Goal: Task Accomplishment & Management: Complete application form

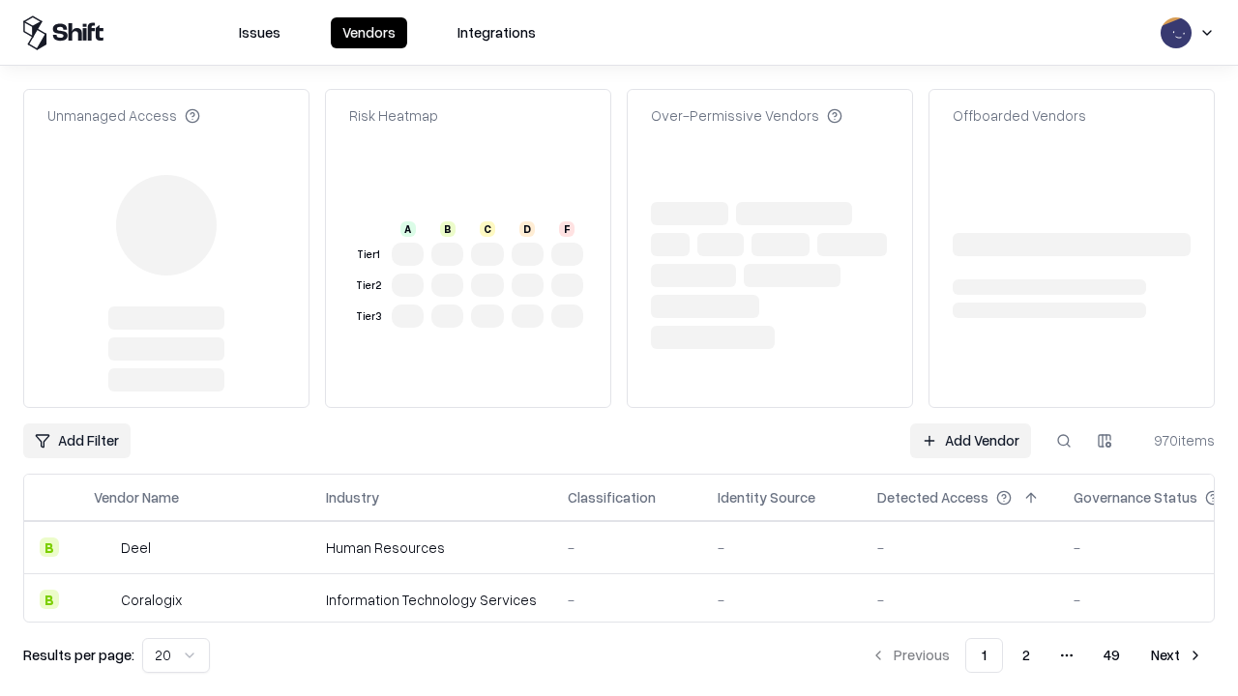
click at [970, 424] on link "Add Vendor" at bounding box center [970, 441] width 121 height 35
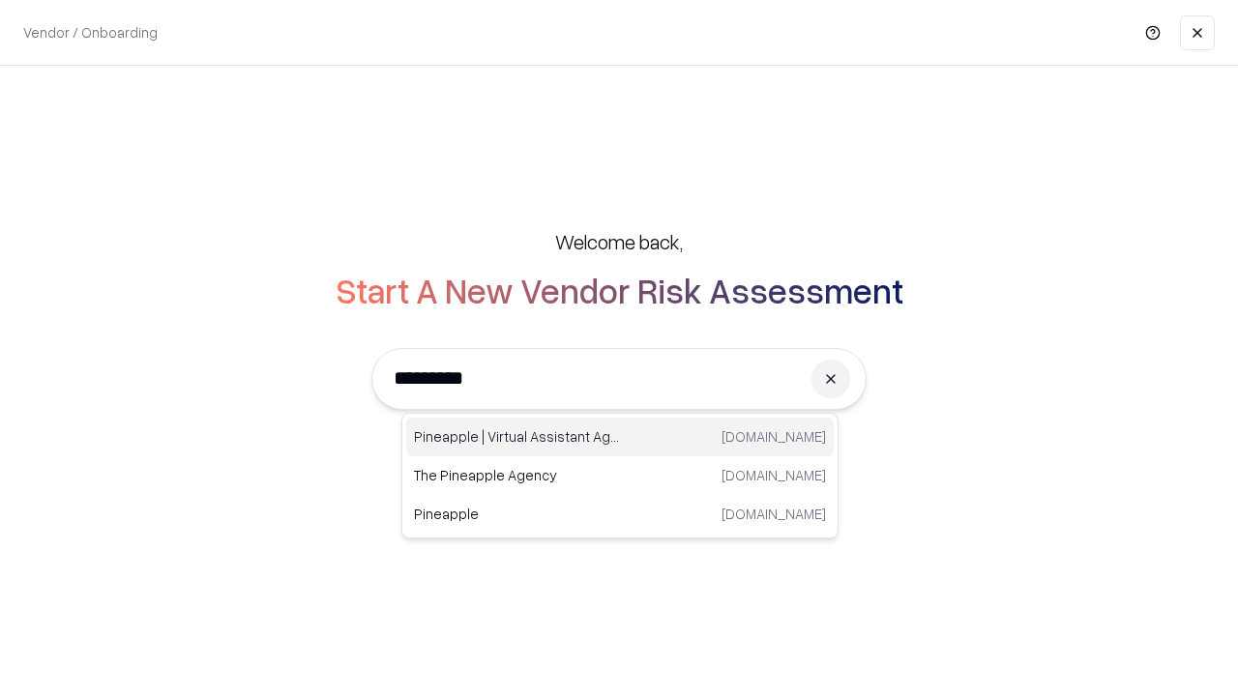
click at [620, 437] on div "Pineapple | Virtual Assistant Agency [DOMAIN_NAME]" at bounding box center [619, 437] width 427 height 39
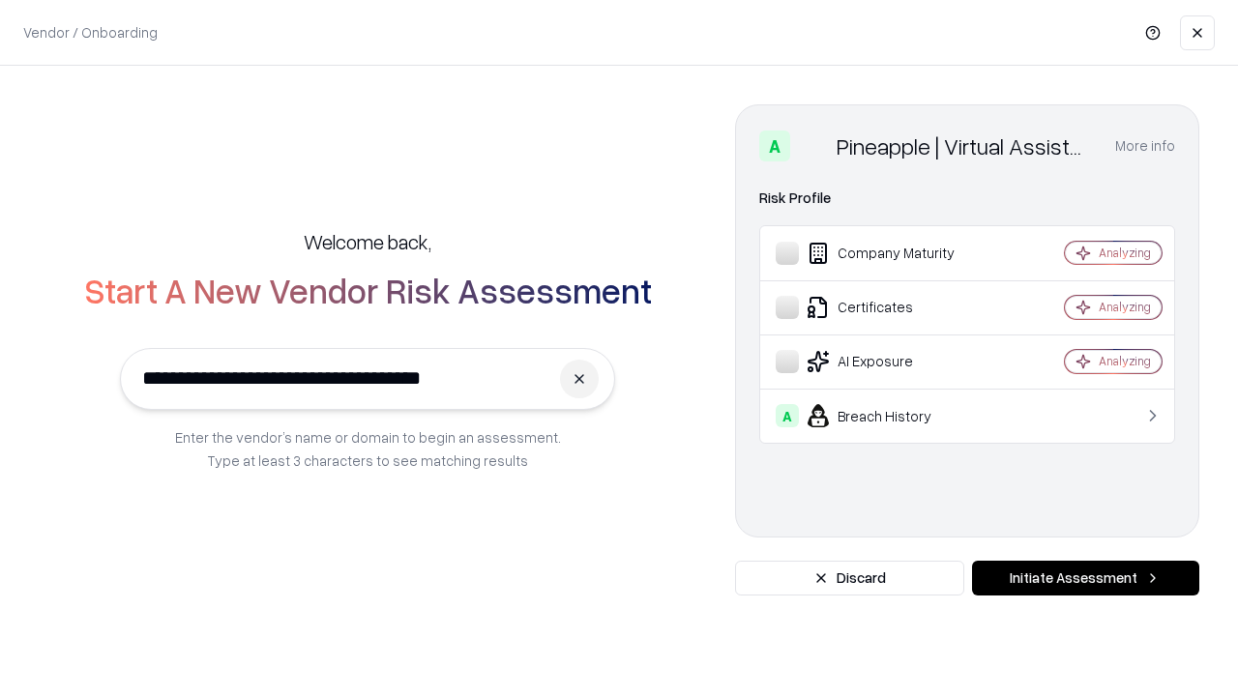
type input "**********"
click at [1085, 578] on button "Initiate Assessment" at bounding box center [1085, 578] width 227 height 35
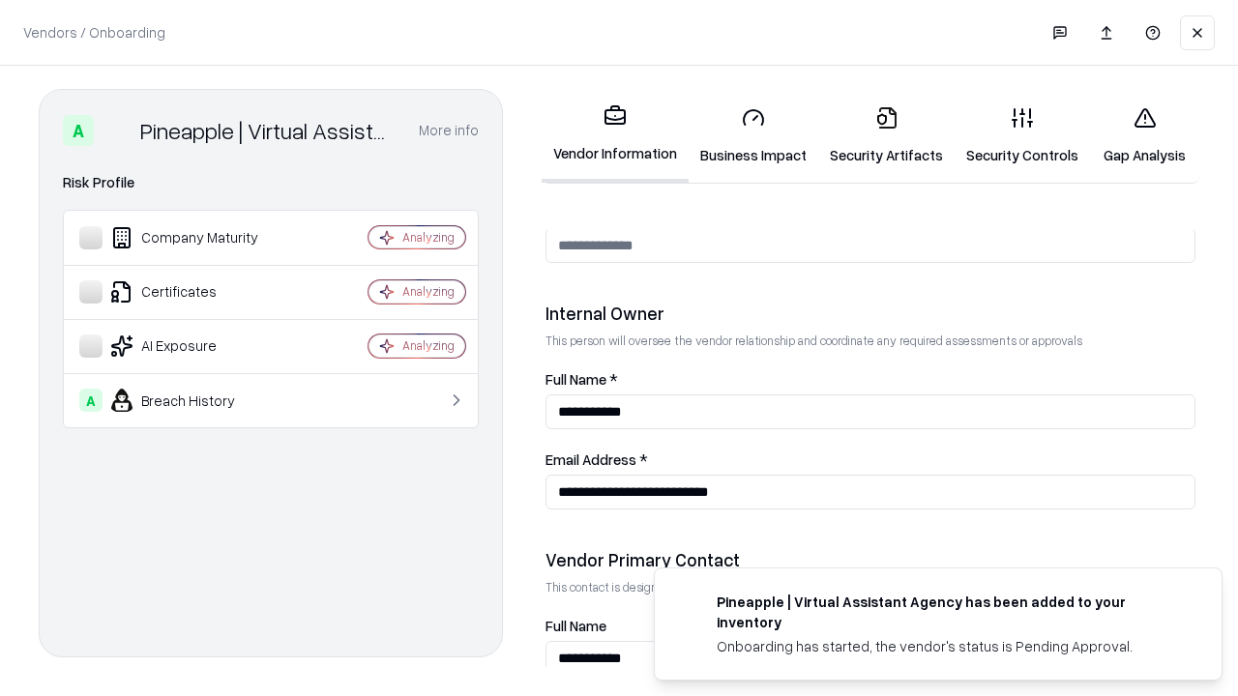
scroll to position [1002, 0]
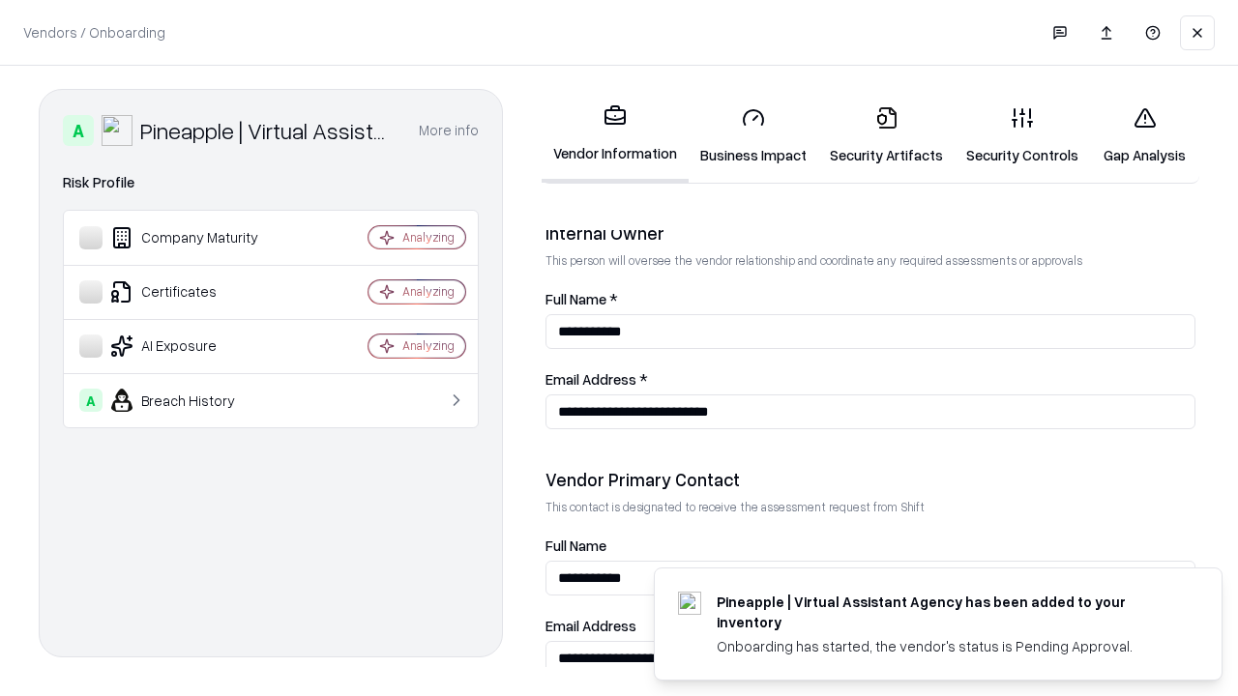
click at [886, 135] on link "Security Artifacts" at bounding box center [886, 136] width 136 height 90
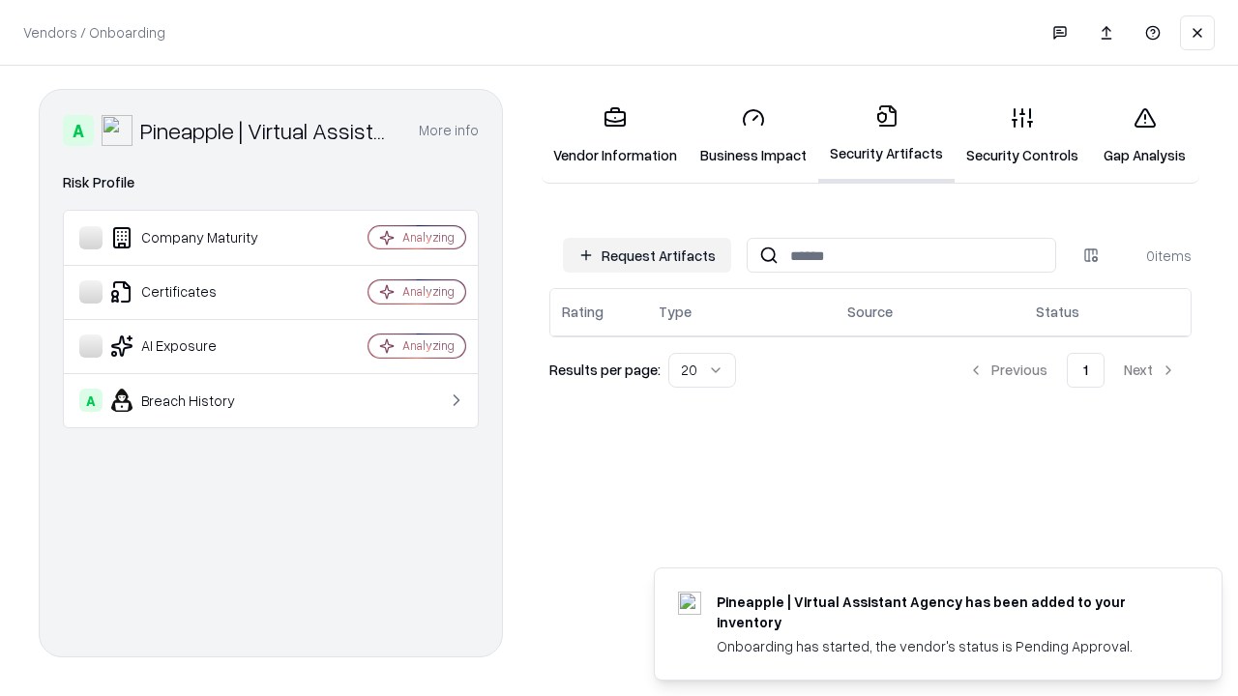
click at [647, 255] on button "Request Artifacts" at bounding box center [647, 255] width 168 height 35
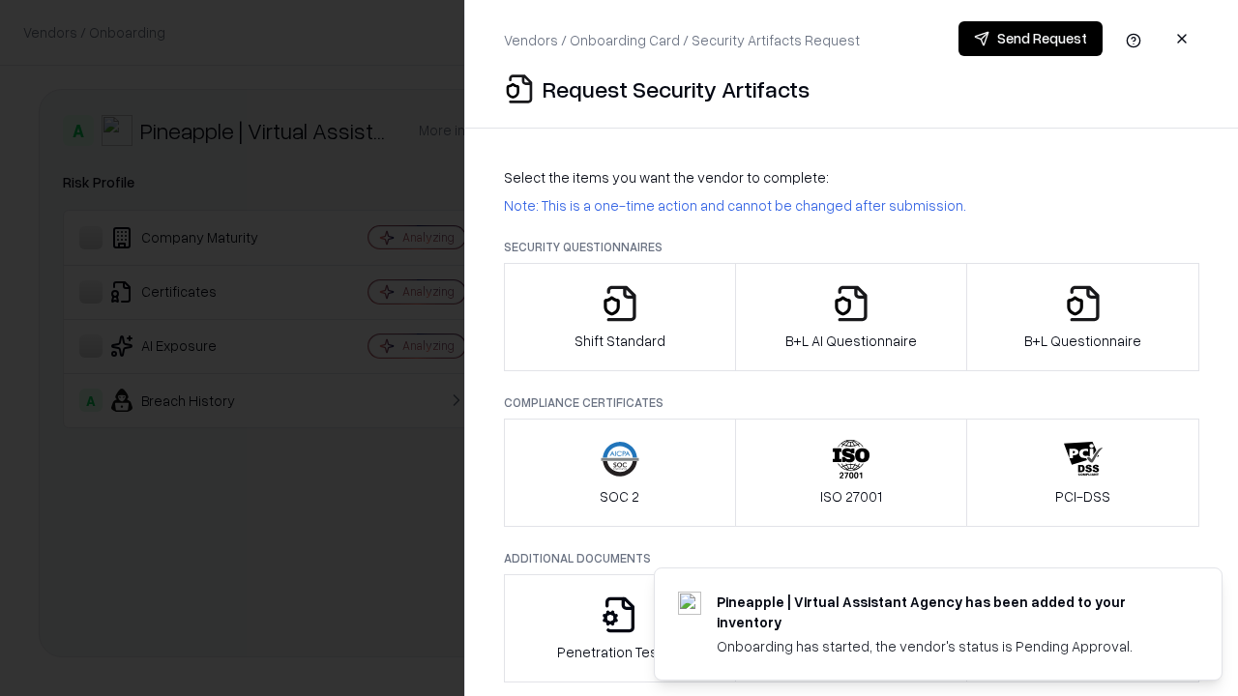
click at [1082, 317] on icon "button" at bounding box center [1083, 303] width 39 height 39
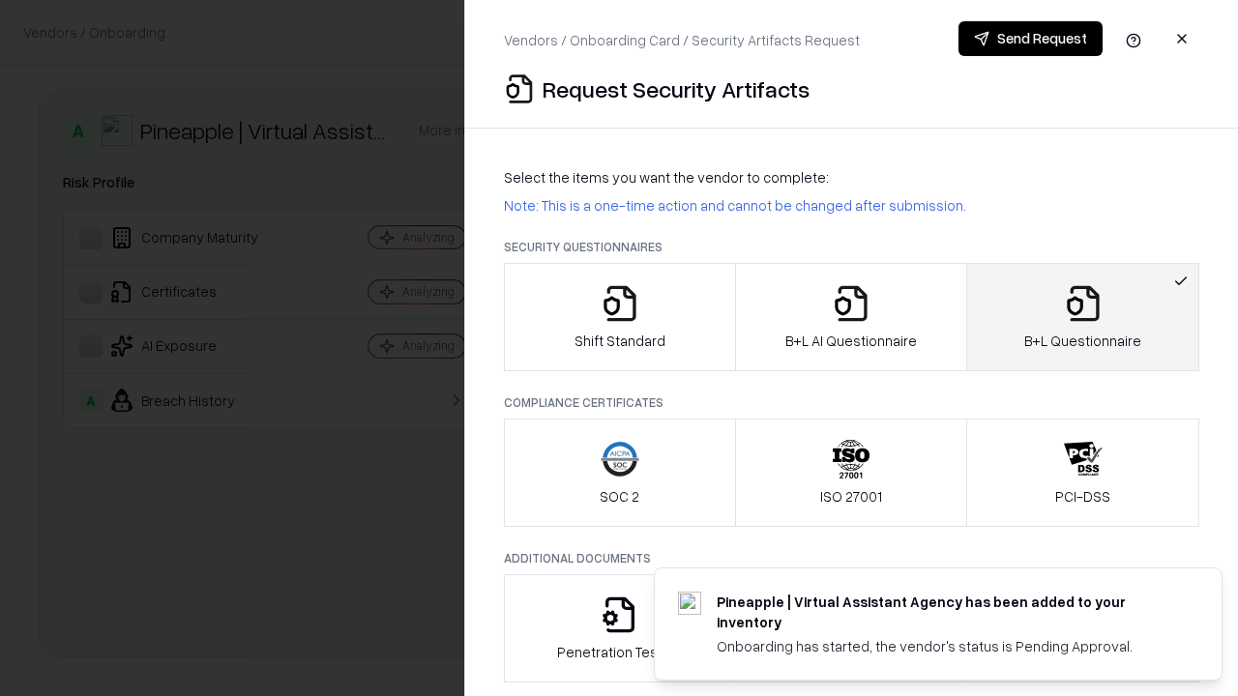
click at [850, 317] on icon "button" at bounding box center [851, 303] width 39 height 39
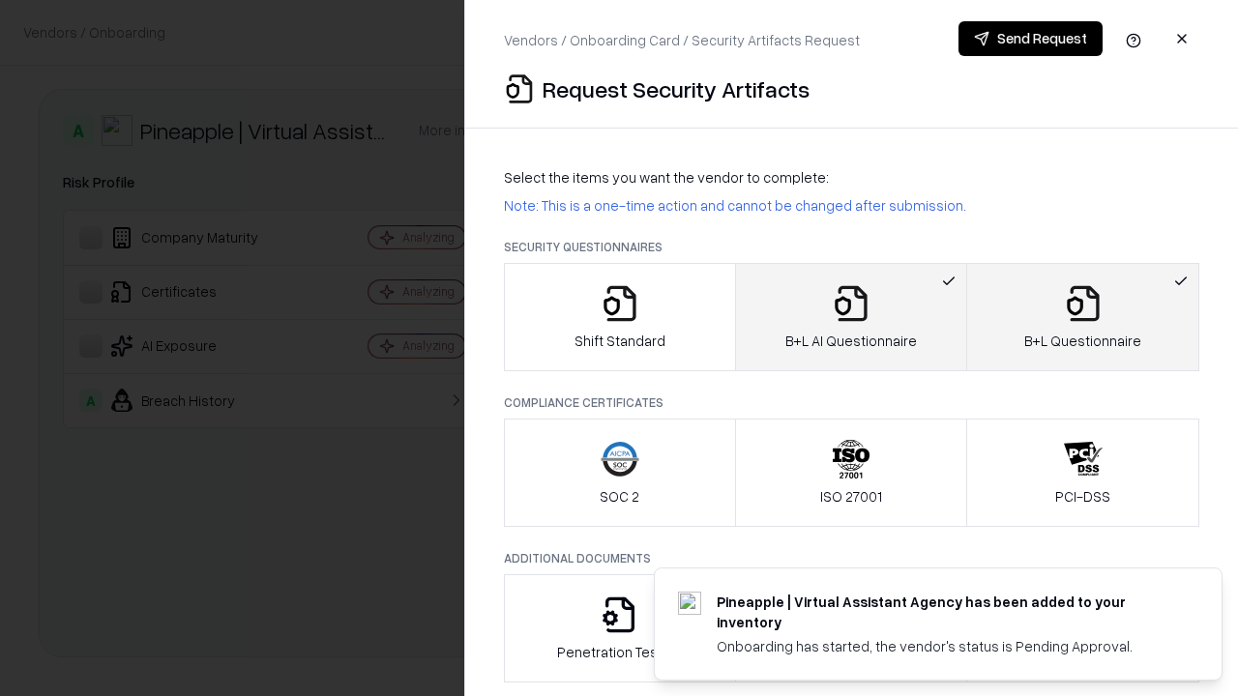
click at [1030, 39] on button "Send Request" at bounding box center [1030, 38] width 144 height 35
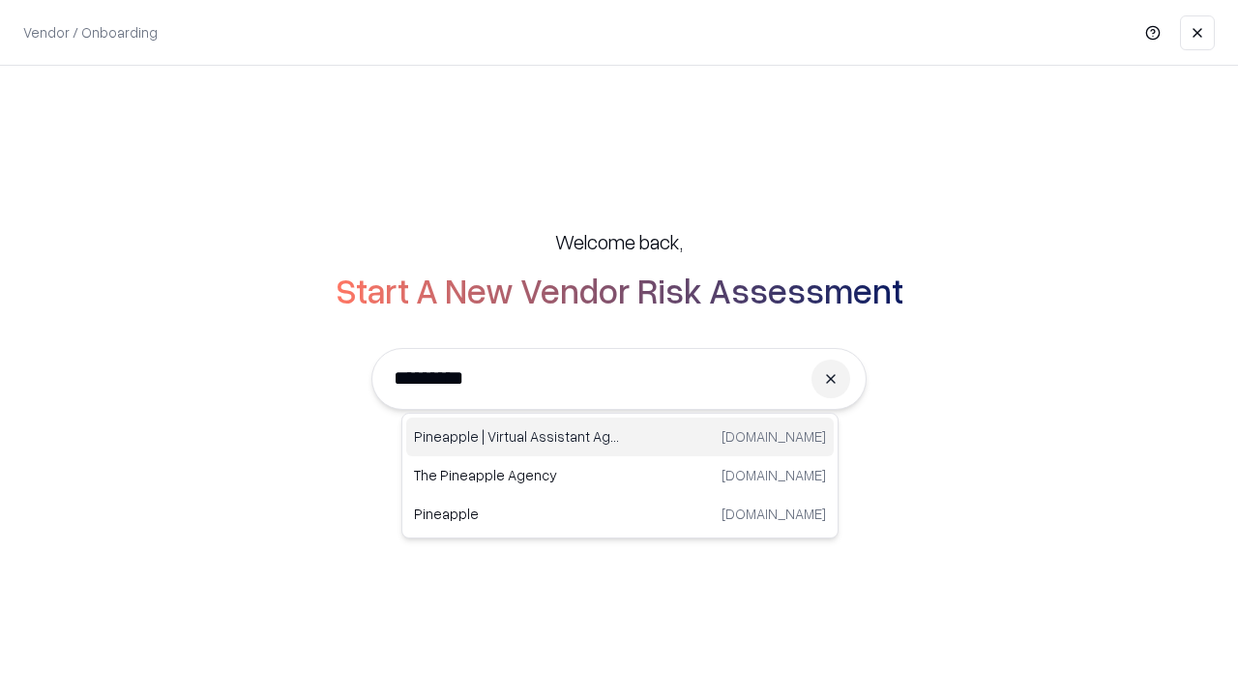
click at [620, 437] on div "Pineapple | Virtual Assistant Agency [DOMAIN_NAME]" at bounding box center [619, 437] width 427 height 39
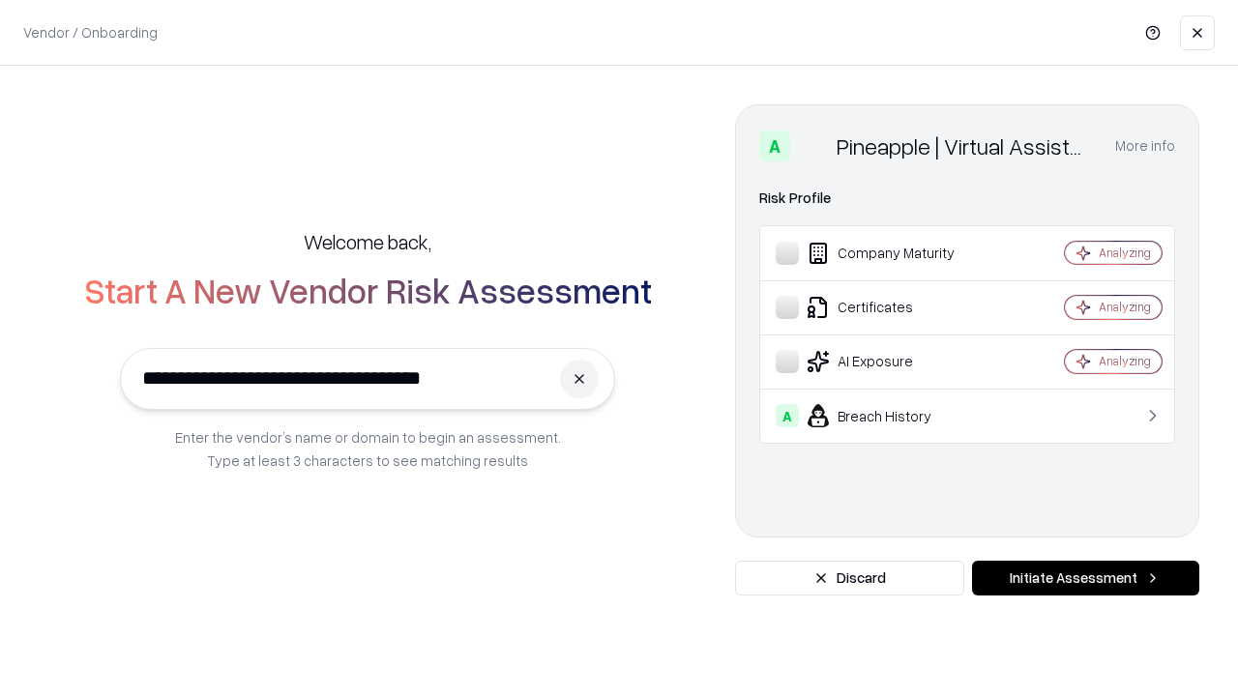
type input "**********"
click at [1085, 578] on button "Initiate Assessment" at bounding box center [1085, 578] width 227 height 35
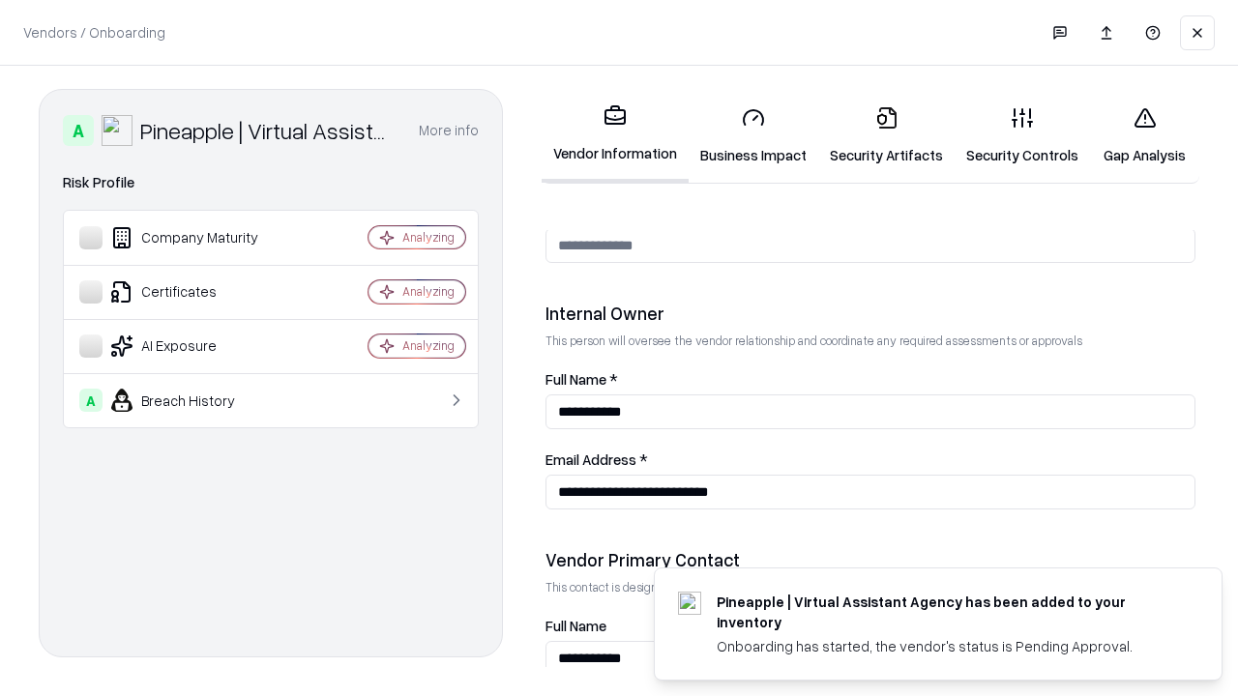
scroll to position [1002, 0]
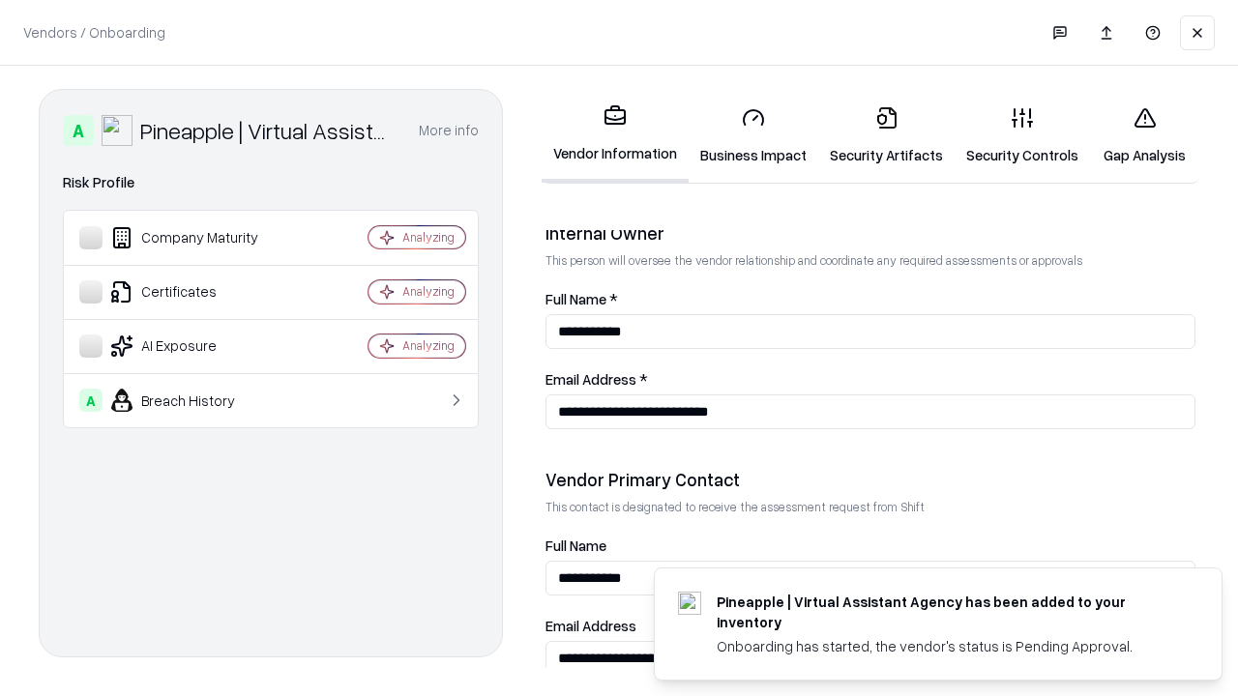
click at [1144, 135] on link "Gap Analysis" at bounding box center [1144, 136] width 109 height 90
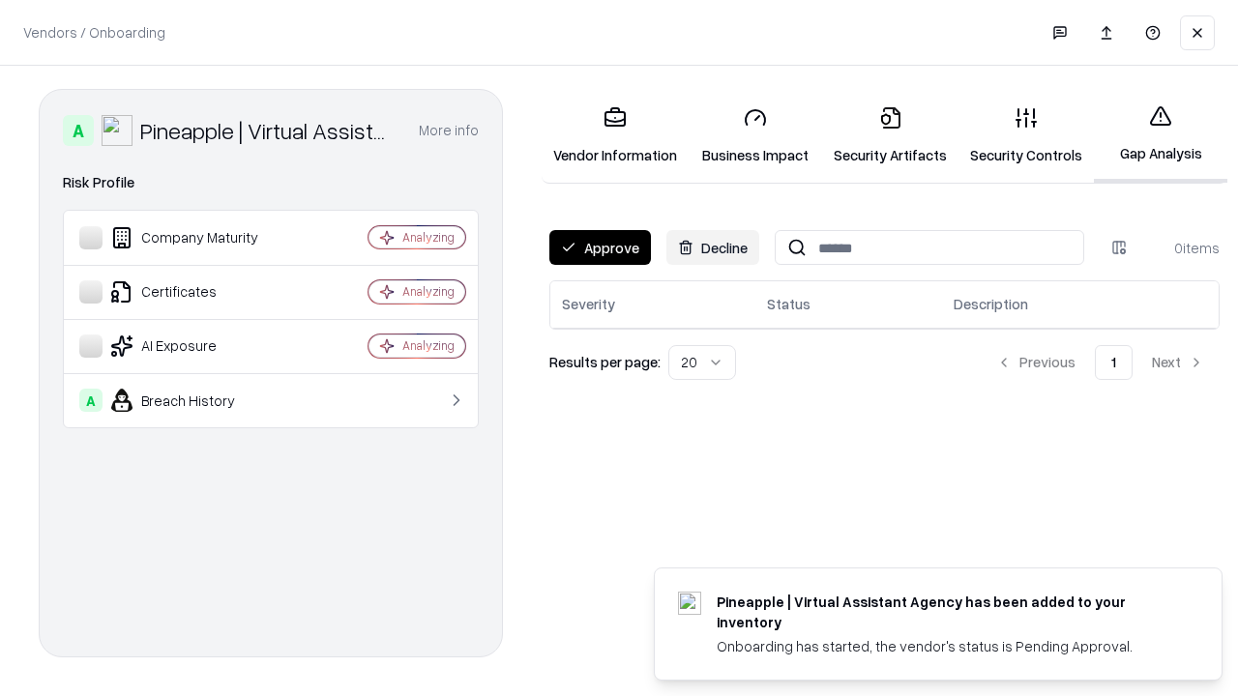
click at [599, 248] on button "Approve" at bounding box center [600, 247] width 102 height 35
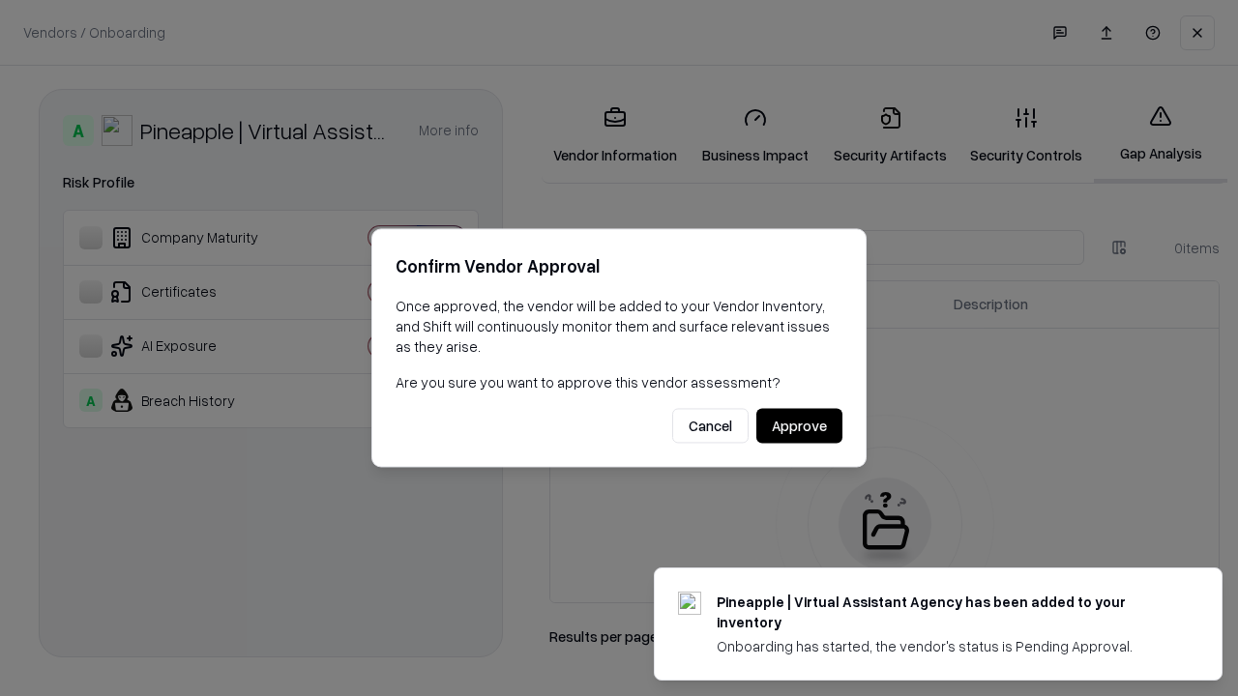
click at [799, 425] on button "Approve" at bounding box center [799, 426] width 86 height 35
